Goal: Task Accomplishment & Management: Manage account settings

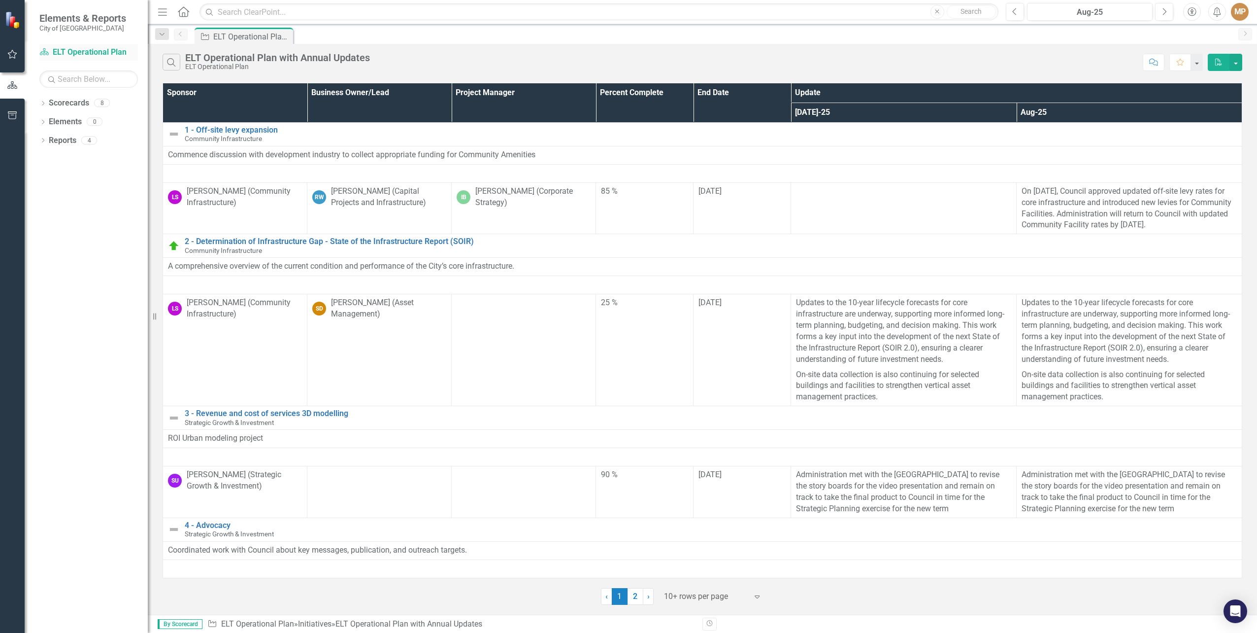
click at [54, 50] on link "Scorecard ELT Operational Plan" at bounding box center [88, 52] width 99 height 11
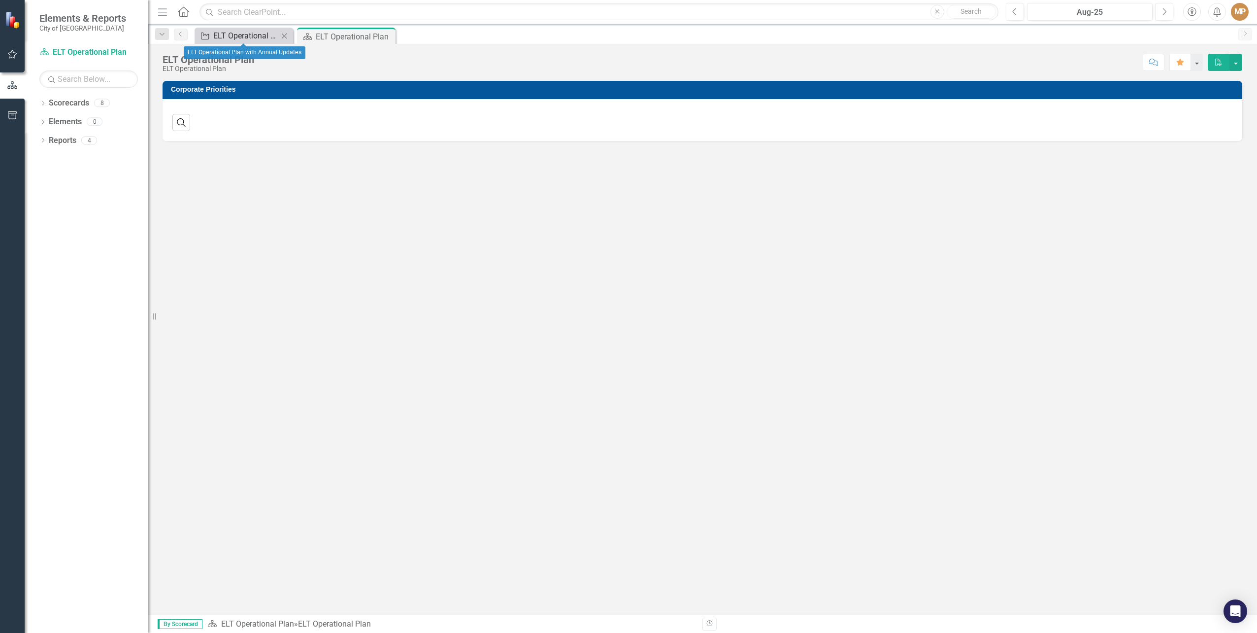
click at [239, 31] on div "ELT Operational Plan with Annual Updates" at bounding box center [245, 36] width 65 height 12
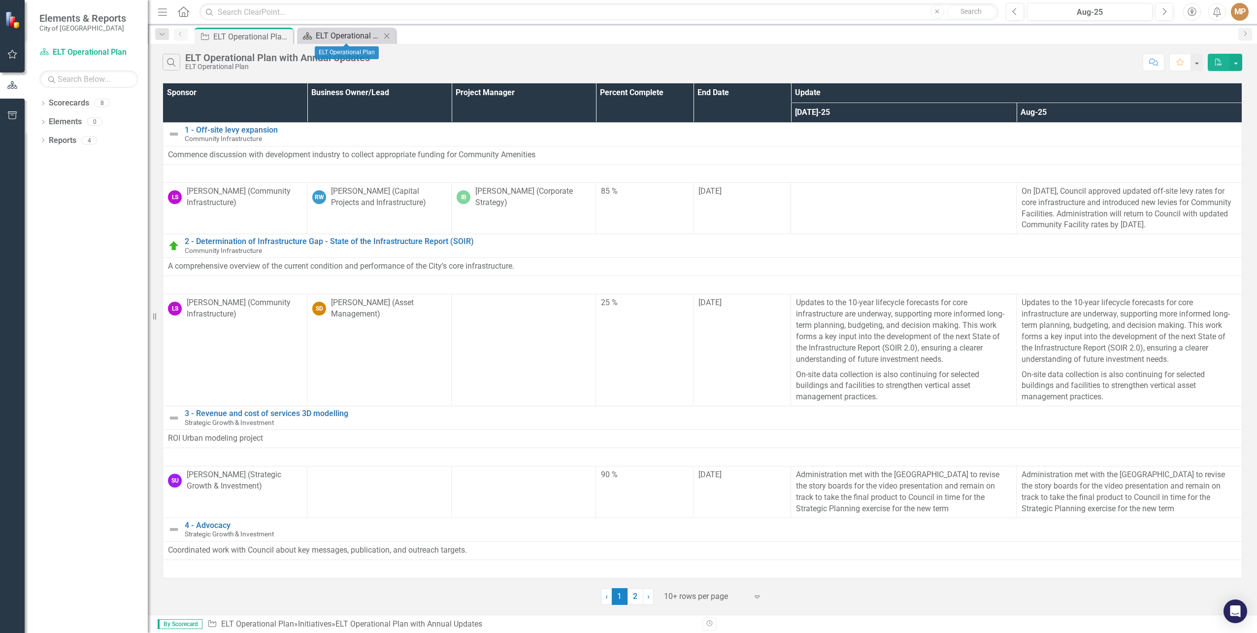
click at [368, 33] on div "ELT Operational Plan" at bounding box center [348, 36] width 65 height 12
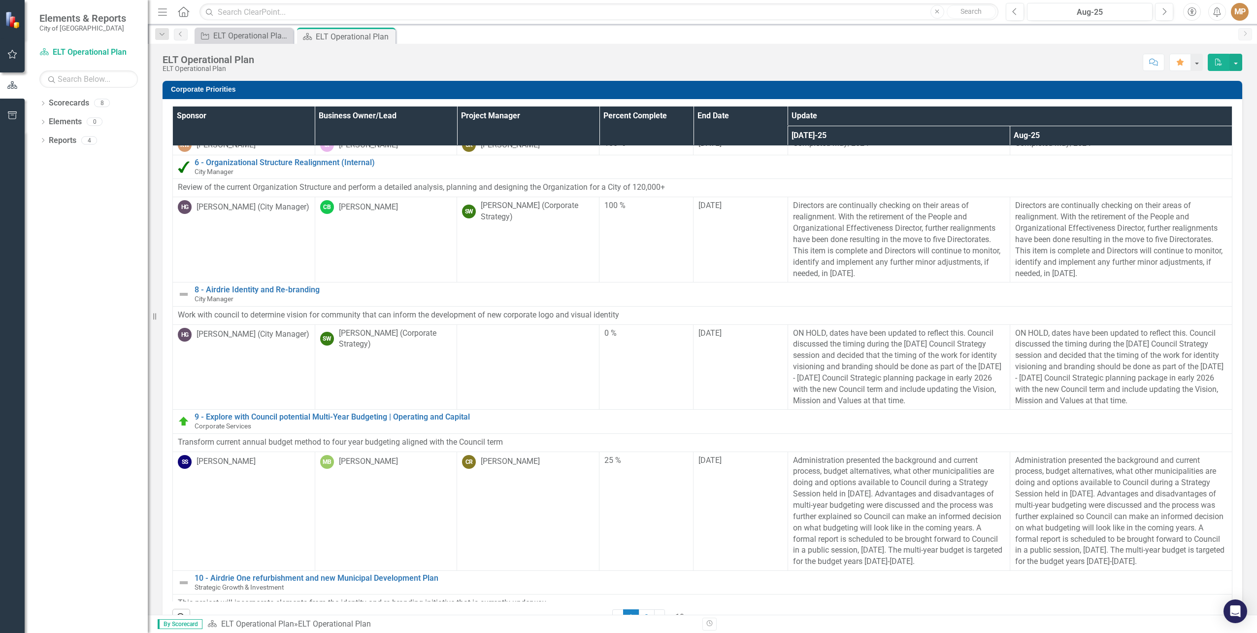
scroll to position [520, 0]
click at [179, 32] on icon "Previous" at bounding box center [181, 34] width 8 height 6
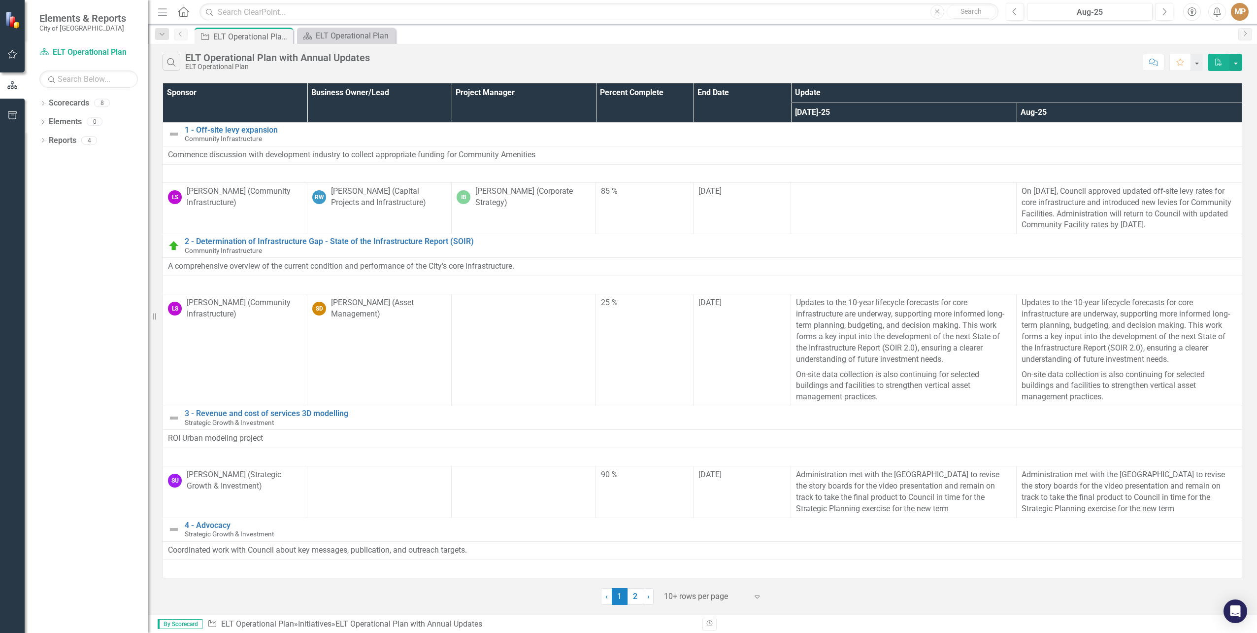
click at [179, 32] on icon "Previous" at bounding box center [181, 34] width 8 height 6
click at [284, 34] on icon "Close" at bounding box center [284, 37] width 10 height 8
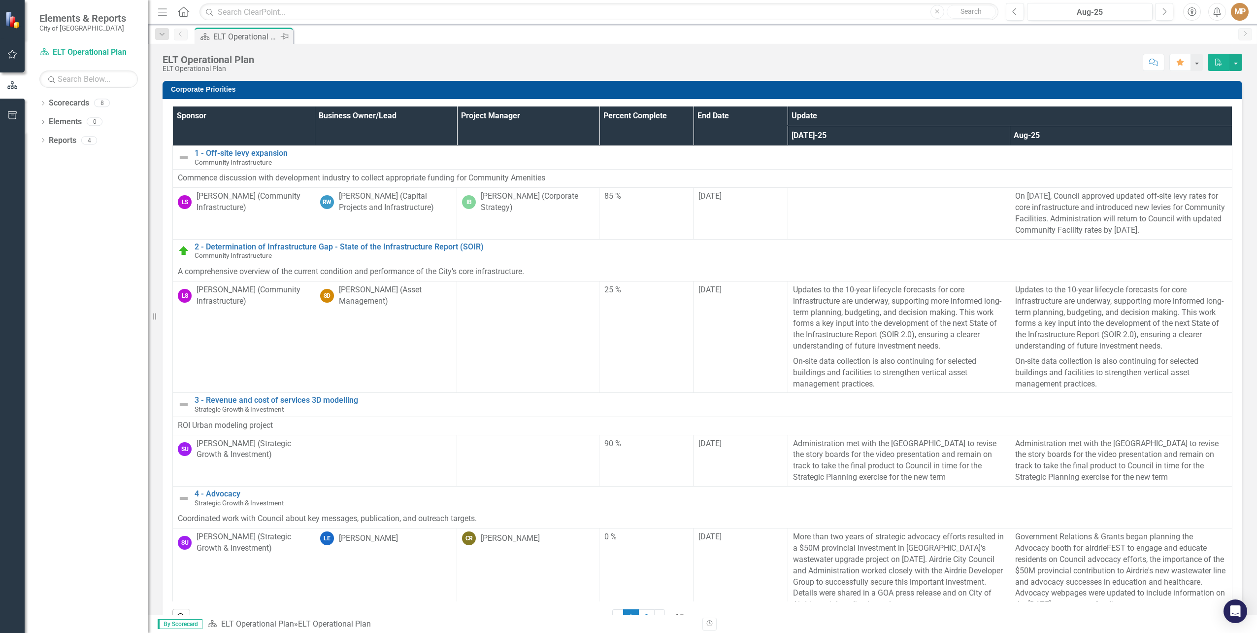
click at [284, 34] on icon "Pin" at bounding box center [285, 37] width 8 height 10
click at [285, 35] on icon at bounding box center [284, 37] width 8 height 6
click at [179, 33] on icon "Previous" at bounding box center [181, 34] width 8 height 6
click at [164, 34] on icon "Dropdown" at bounding box center [162, 34] width 9 height 7
click at [200, 77] on div "ELT Operational Plan" at bounding box center [233, 80] width 113 height 12
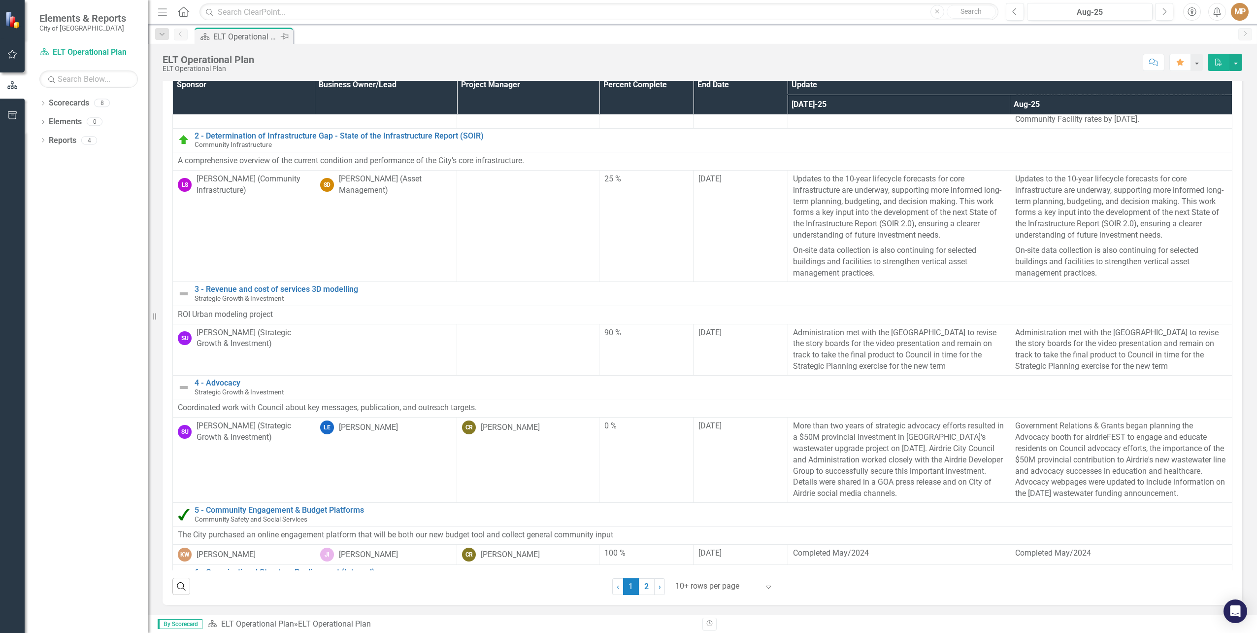
scroll to position [76, 0]
click at [59, 102] on link "Scorecards" at bounding box center [69, 103] width 40 height 11
click at [44, 103] on icon "Dropdown" at bounding box center [42, 103] width 7 height 5
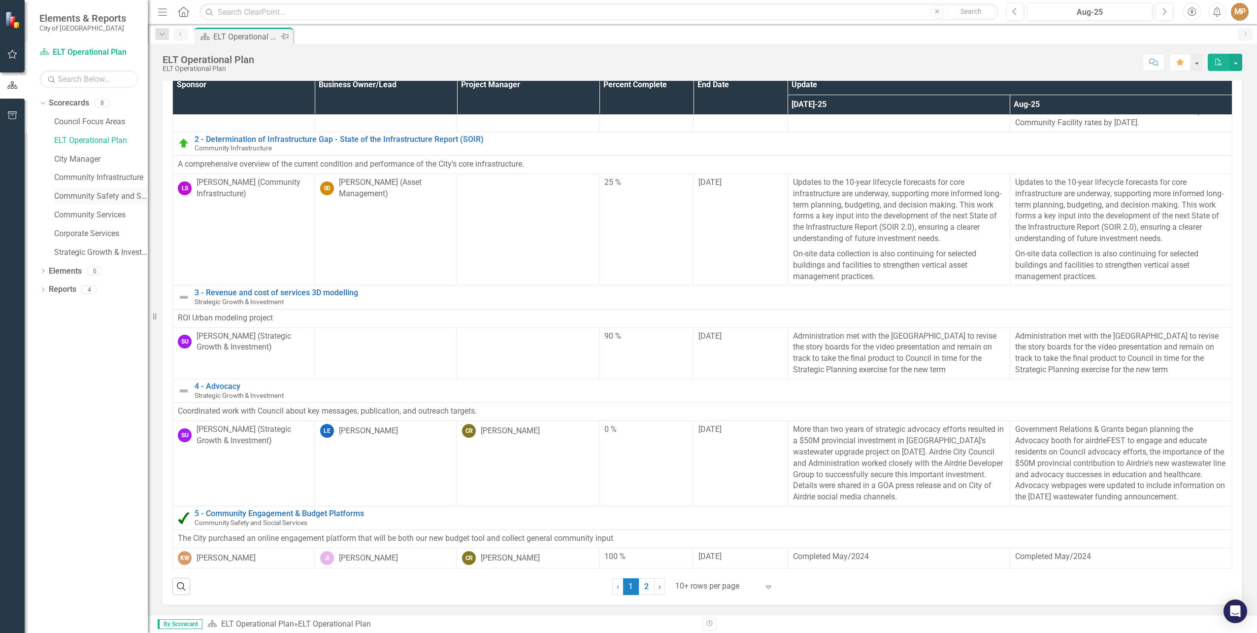
click at [98, 193] on link "Community Safety and Social Services" at bounding box center [101, 196] width 94 height 11
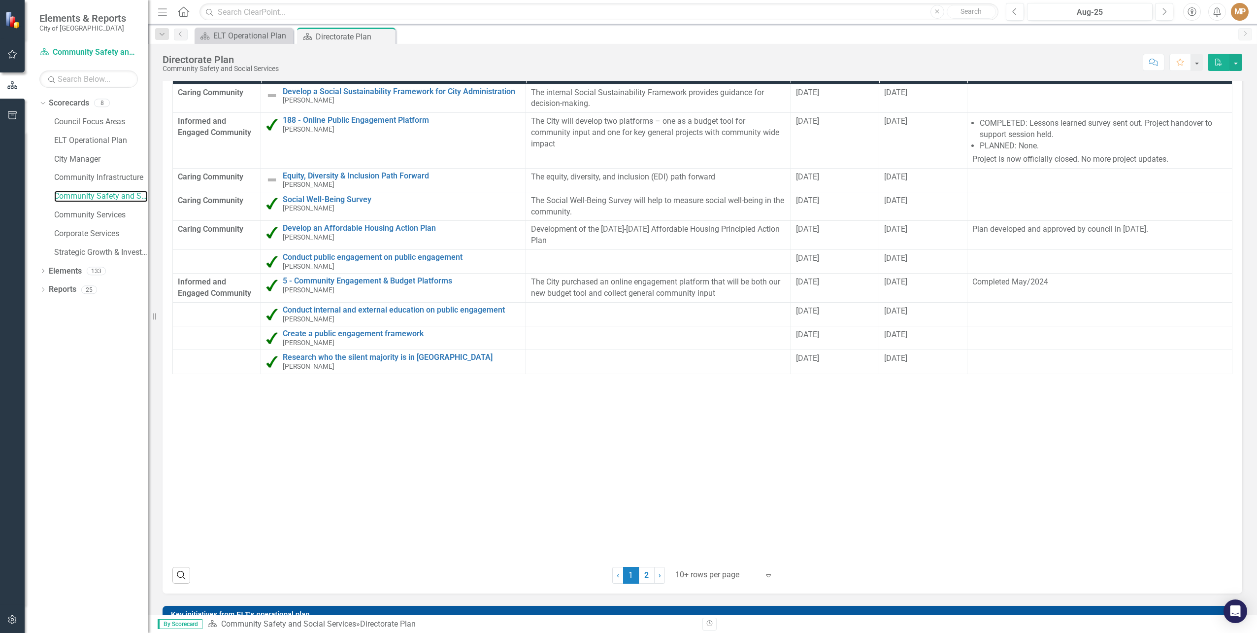
scroll to position [493, 0]
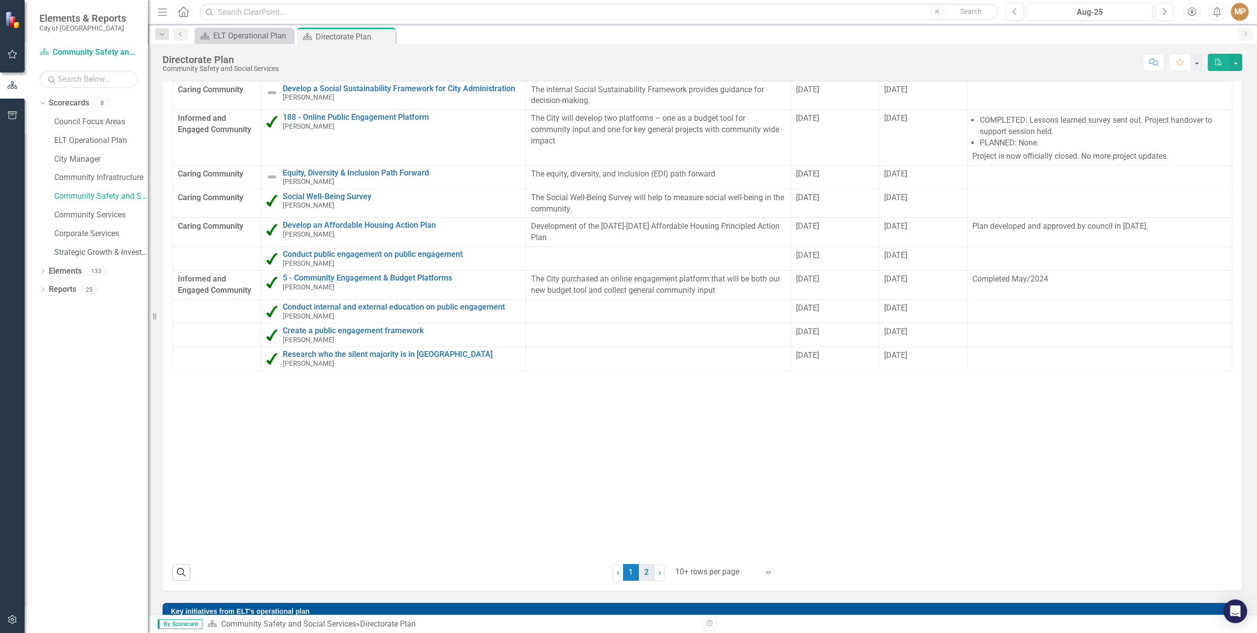
click at [642, 568] on link "2" at bounding box center [647, 572] width 16 height 17
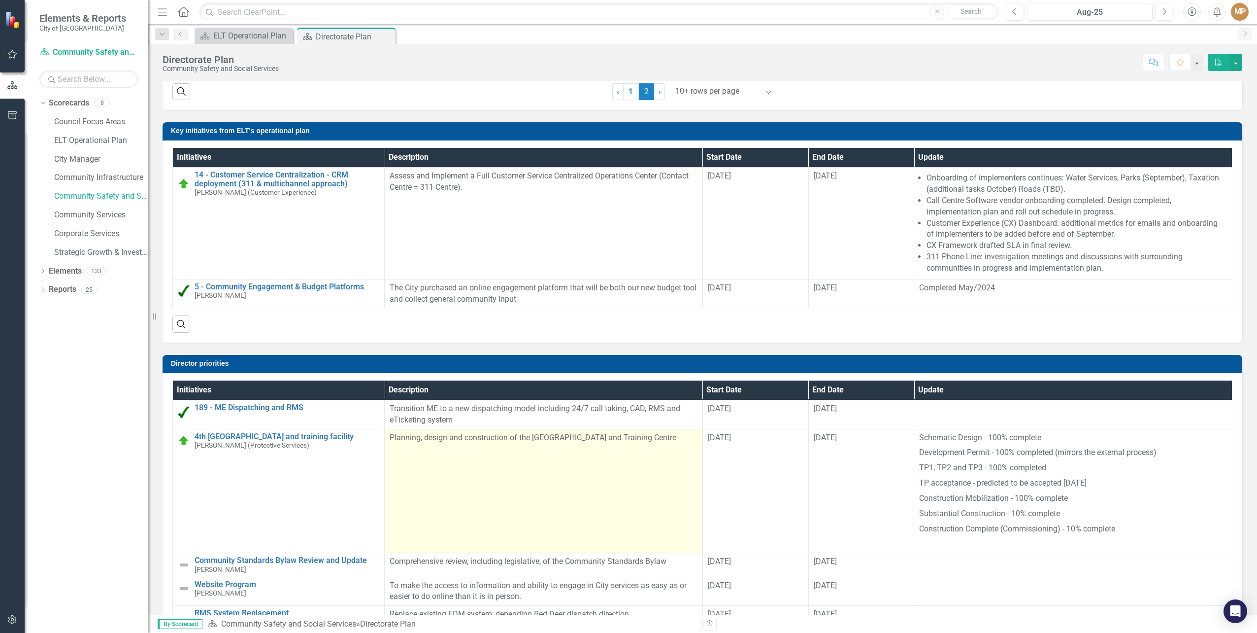
scroll to position [1050, 0]
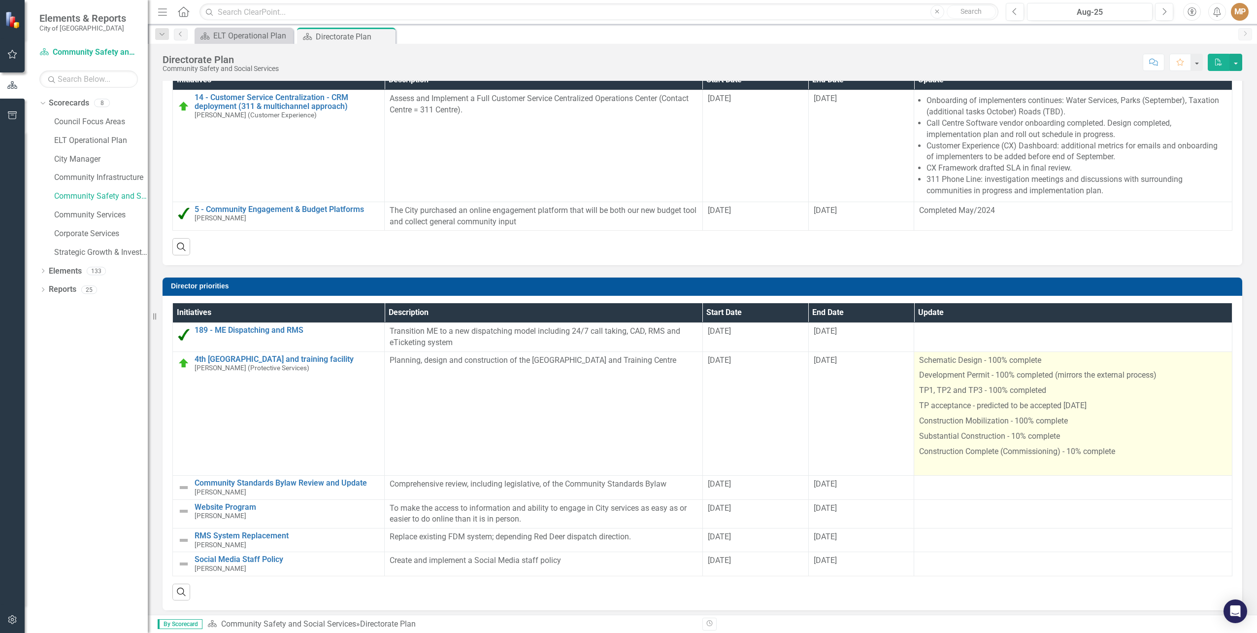
click at [973, 407] on p "TP acceptance - predicted to be accepted [DATE]" at bounding box center [1073, 405] width 308 height 15
click at [948, 413] on p "Construction Mobilization - 100% complete" at bounding box center [1073, 420] width 308 height 15
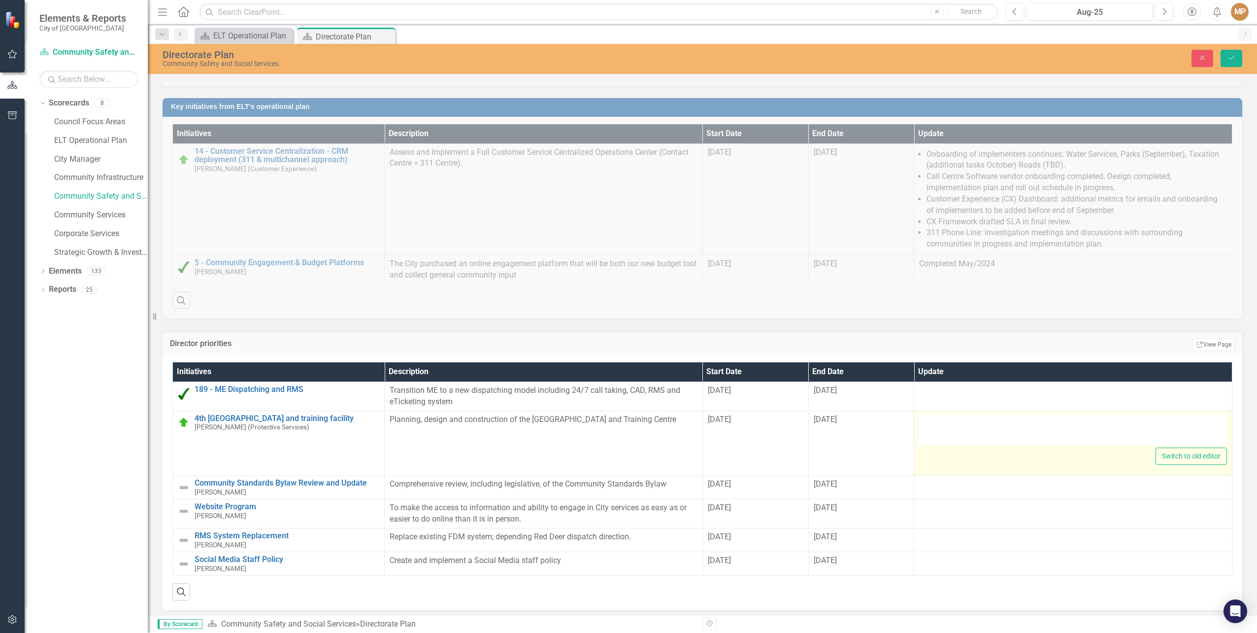
type textarea "<p>Schematic Design - 100% complete</p> <p>Development Permit - 100% completed …"
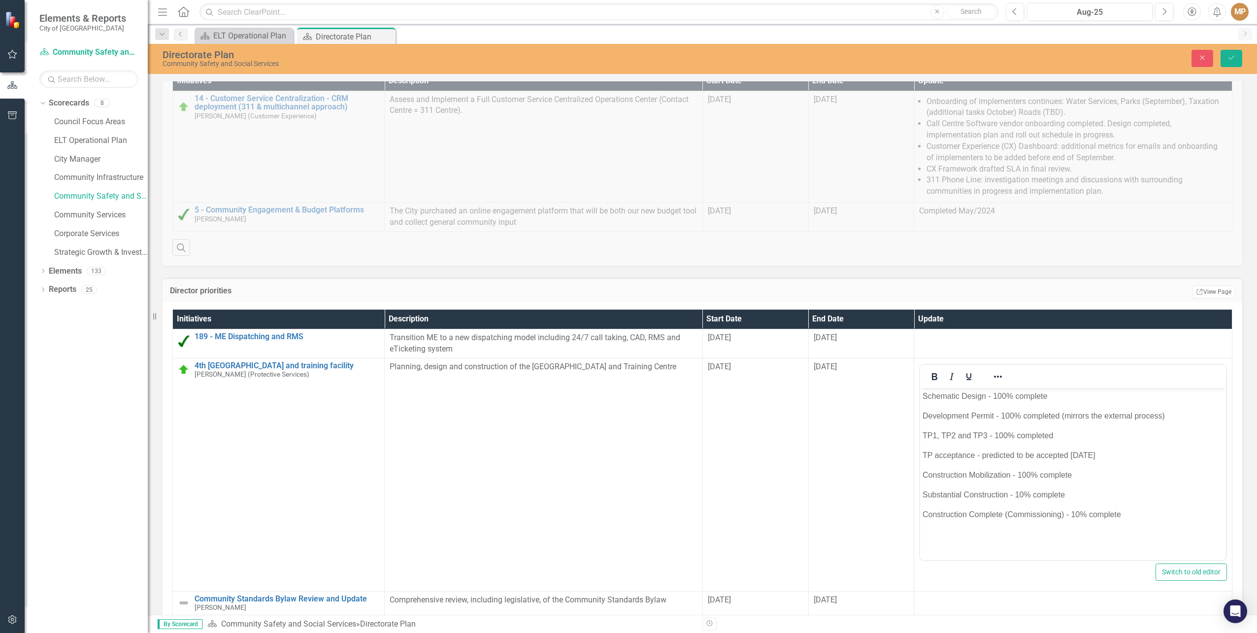
scroll to position [0, 0]
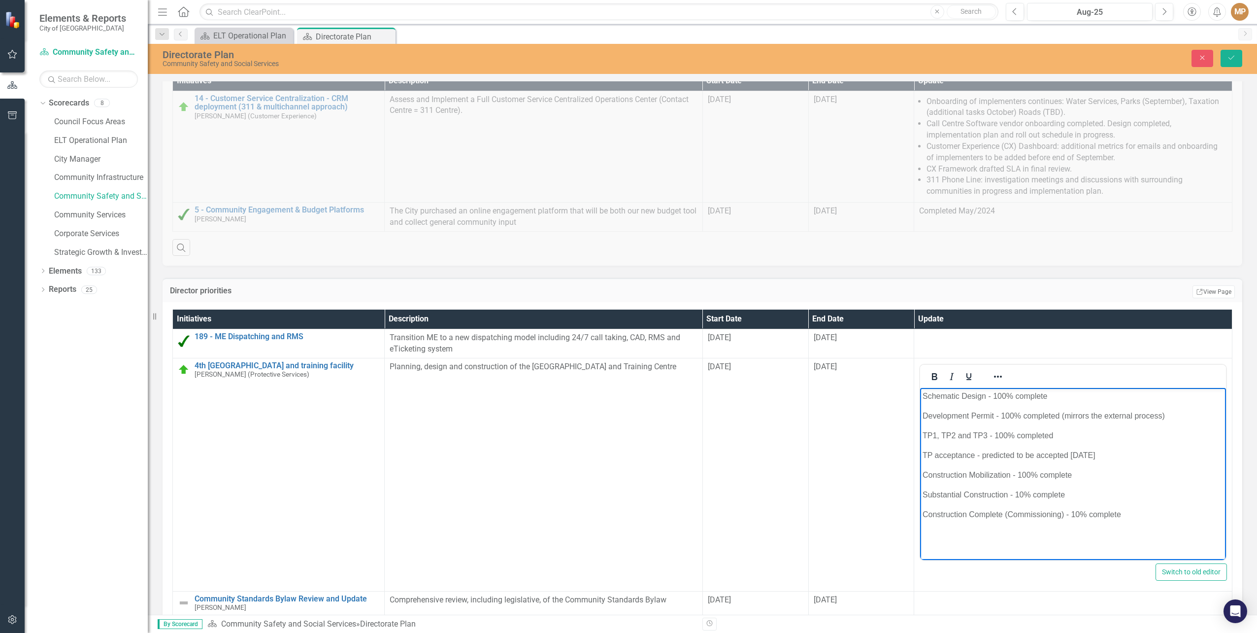
click at [1023, 492] on p "Substantial Construction - 10% complete" at bounding box center [1073, 494] width 301 height 12
click at [1081, 512] on p "Construction Complete (Commissioning) - 10% complete" at bounding box center [1073, 514] width 301 height 12
click at [1228, 57] on icon "Save" at bounding box center [1231, 57] width 9 height 7
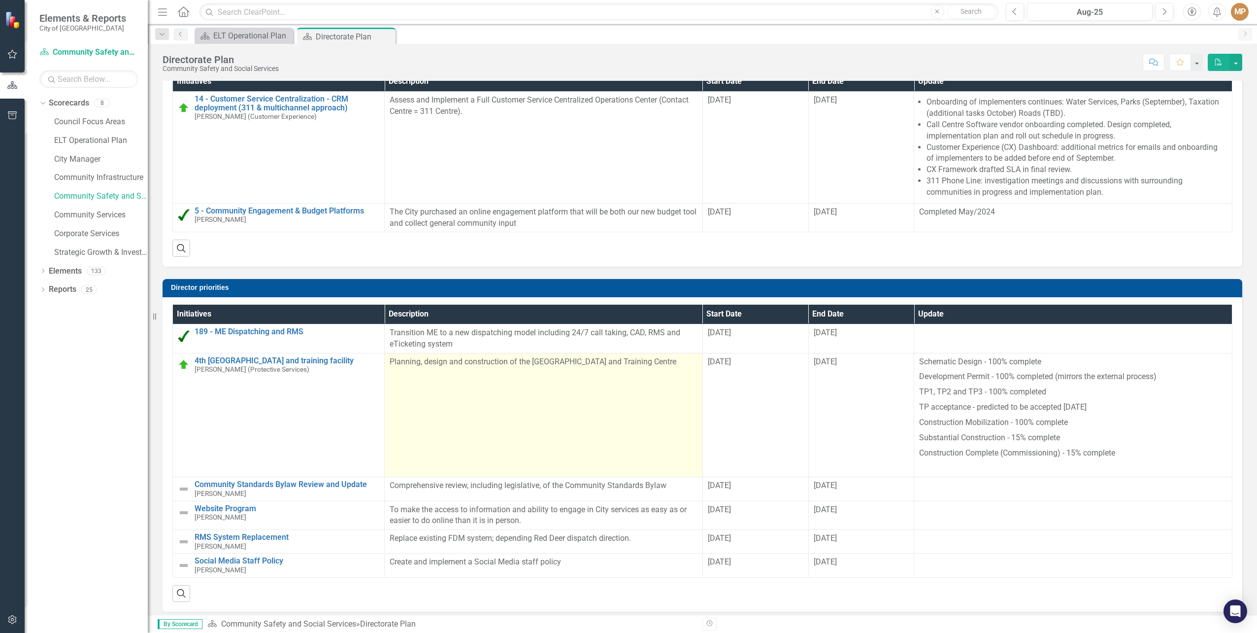
scroll to position [1050, 0]
